Goal: Task Accomplishment & Management: Use online tool/utility

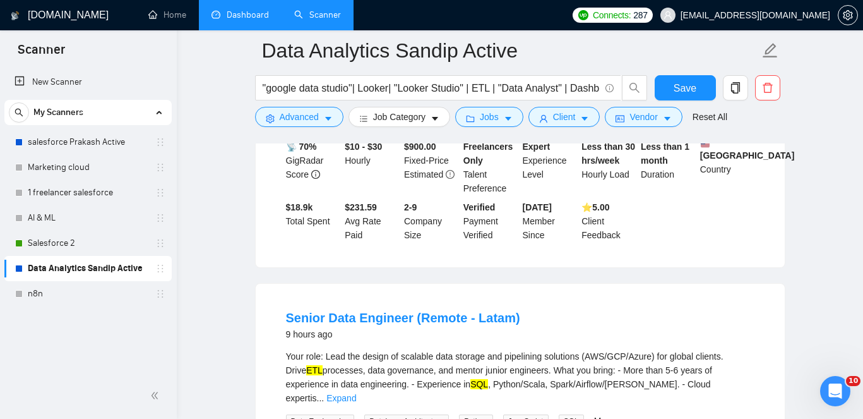
click at [248, 20] on link "Dashboard" at bounding box center [240, 14] width 57 height 11
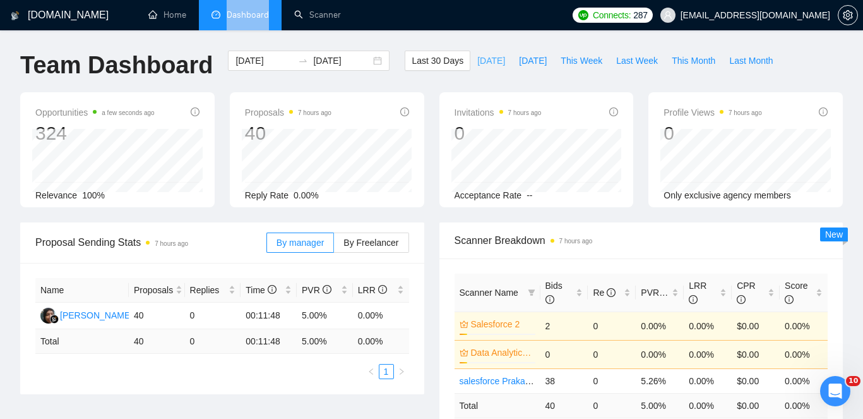
click at [478, 59] on span "[DATE]" at bounding box center [492, 61] width 28 height 14
type input "[DATE]"
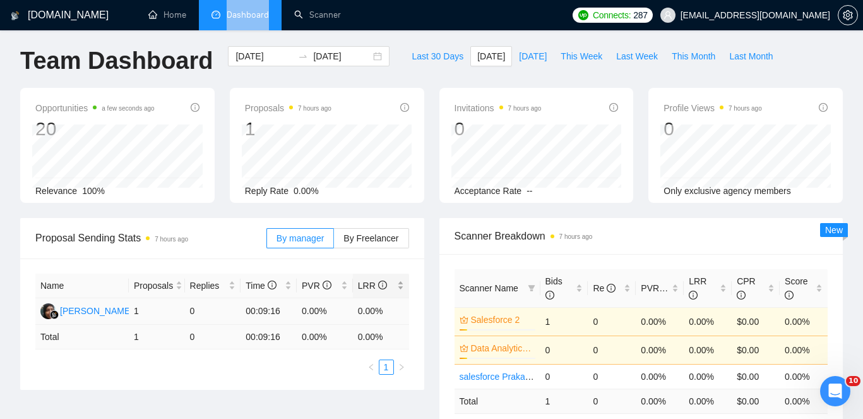
scroll to position [5, 0]
click at [378, 235] on span "By Freelancer" at bounding box center [371, 237] width 55 height 10
click at [334, 241] on input "By Freelancer" at bounding box center [334, 241] width 0 height 0
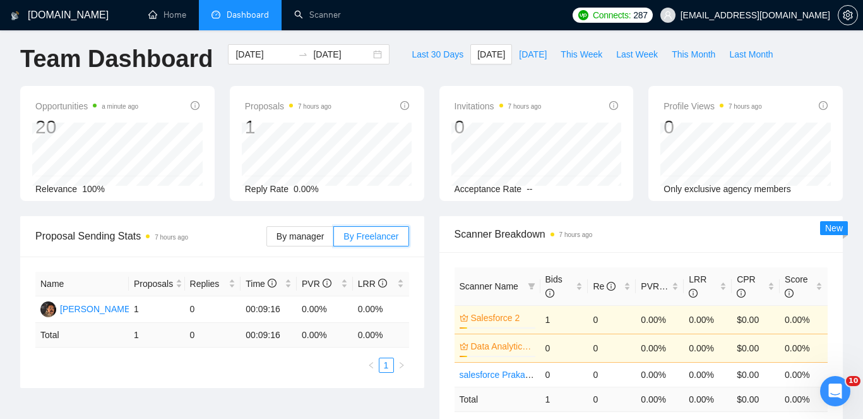
scroll to position [0, 0]
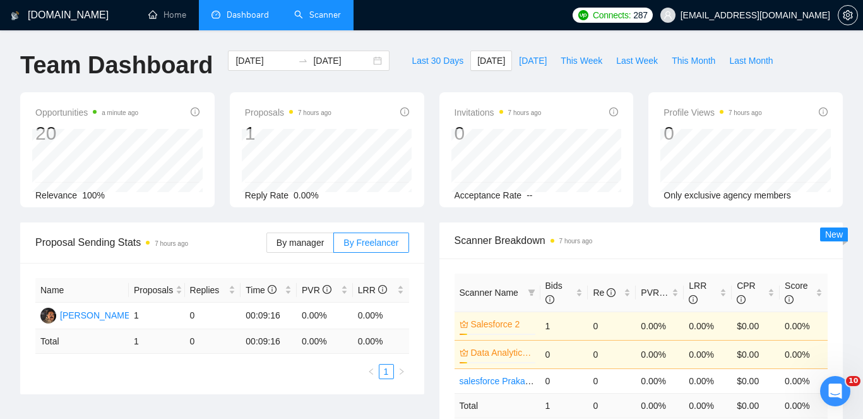
click at [327, 9] on link "Scanner" at bounding box center [317, 14] width 47 height 11
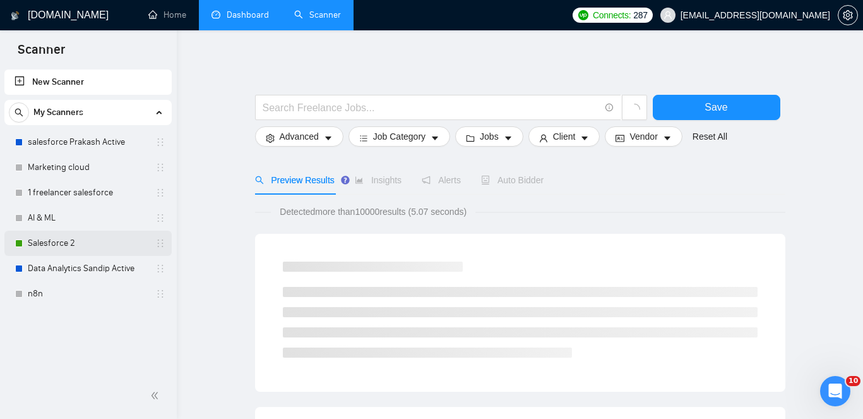
click at [80, 236] on link "Salesforce 2" at bounding box center [88, 243] width 120 height 25
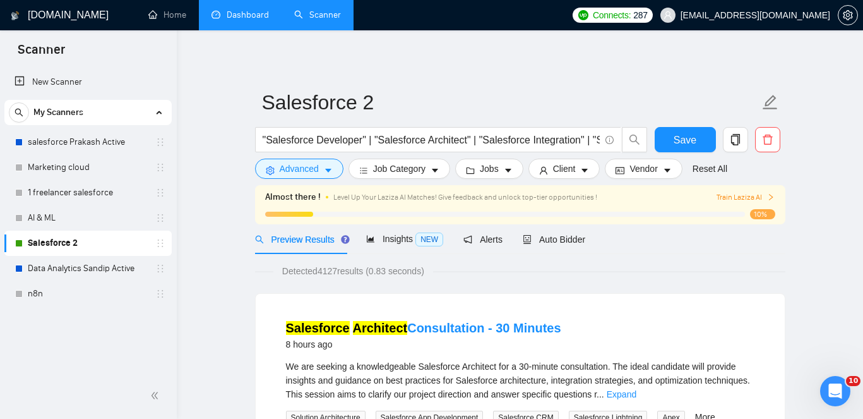
click at [622, 276] on div "Detected 4127 results (0.83 seconds)" at bounding box center [520, 271] width 531 height 14
click at [638, 297] on div "Salesforce Architect Consultation - 30 Minutes 8 hours ago We are seeking a kno…" at bounding box center [520, 421] width 529 height 255
click at [112, 271] on link "Data Analytics Sandip Active" at bounding box center [88, 268] width 120 height 25
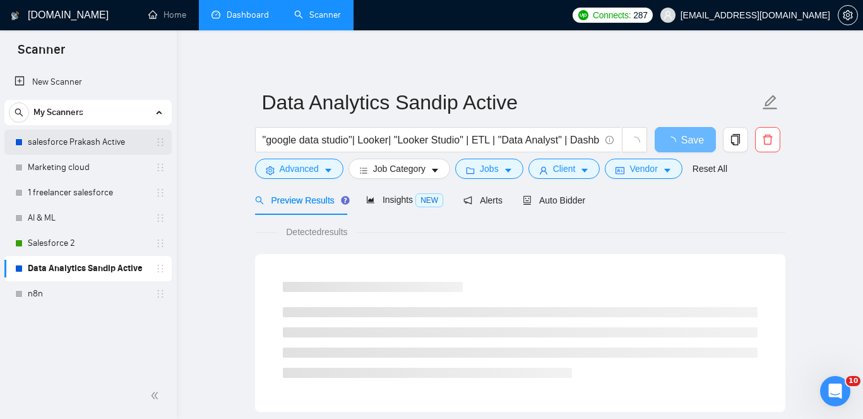
click at [90, 147] on link "salesforce Prakash Active" at bounding box center [88, 141] width 120 height 25
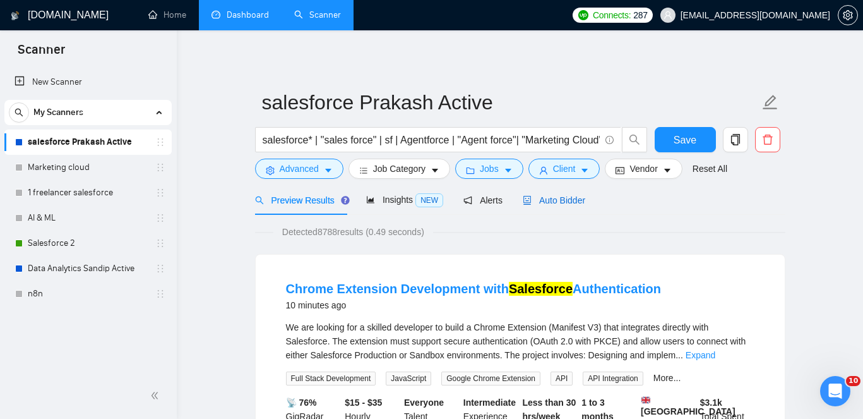
click at [566, 198] on span "Auto Bidder" at bounding box center [554, 200] width 63 height 10
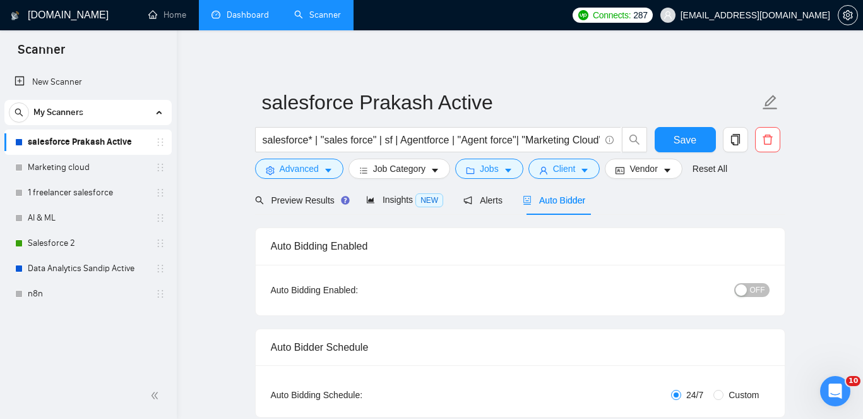
checkbox input "true"
click at [80, 239] on link "Salesforce 2" at bounding box center [88, 243] width 120 height 25
